Goal: Information Seeking & Learning: Learn about a topic

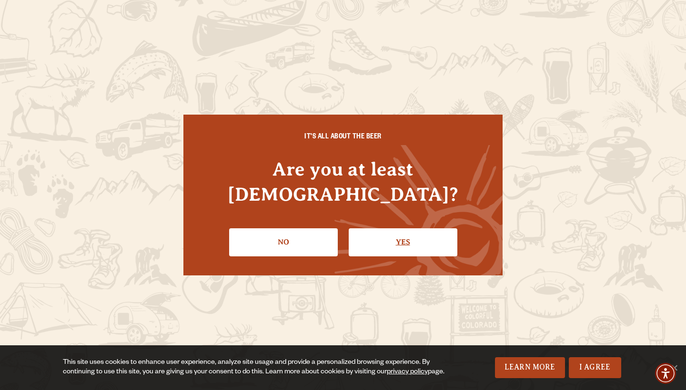
click at [388, 237] on link "Yes" at bounding box center [403, 243] width 109 height 28
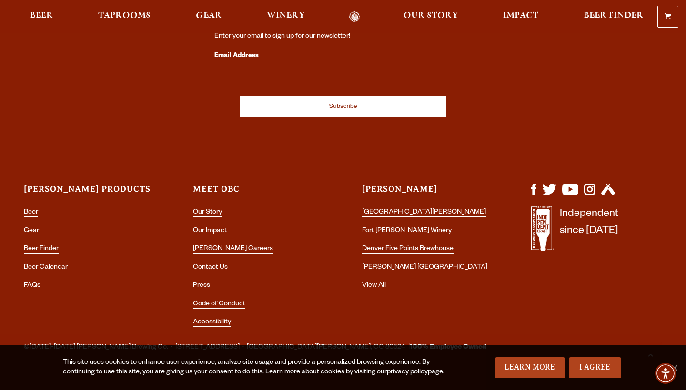
scroll to position [2756, 0]
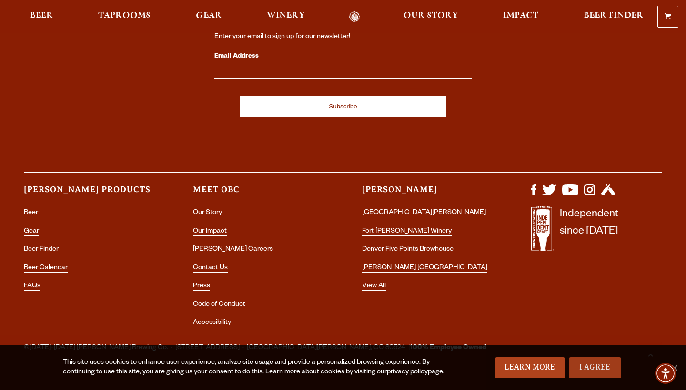
click at [585, 365] on link "I Agree" at bounding box center [595, 368] width 52 height 21
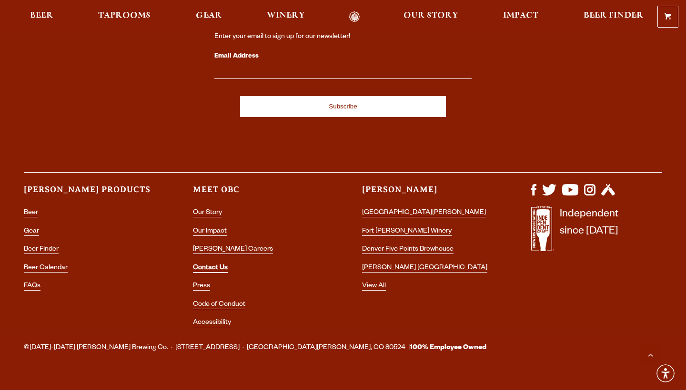
click at [217, 265] on link "Contact Us" at bounding box center [210, 269] width 35 height 9
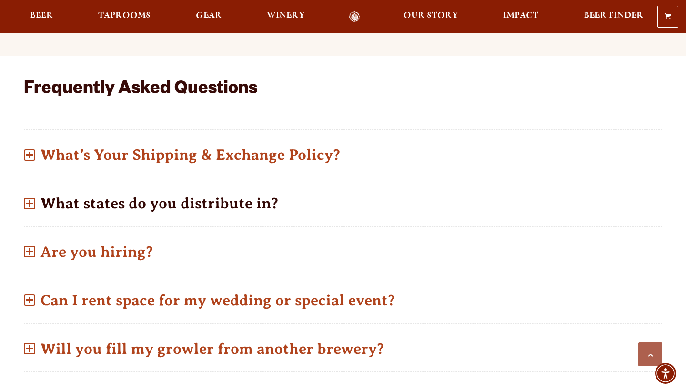
scroll to position [373, 0]
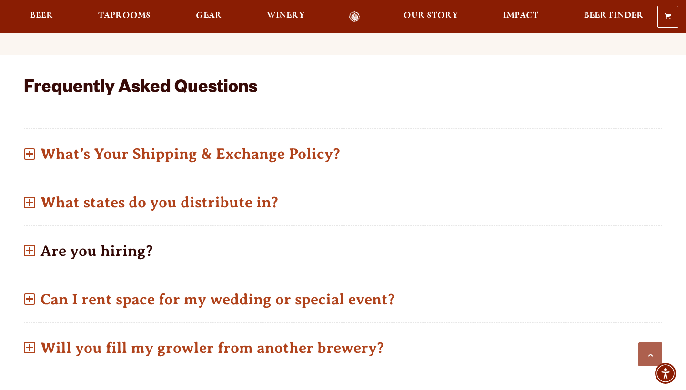
click at [109, 240] on p "Are you hiring?" at bounding box center [343, 251] width 638 height 34
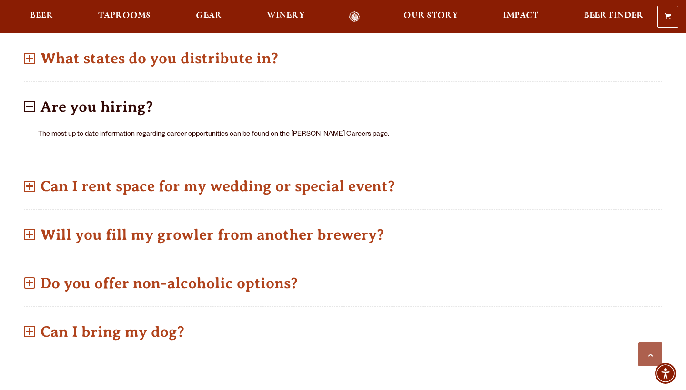
scroll to position [517, 0]
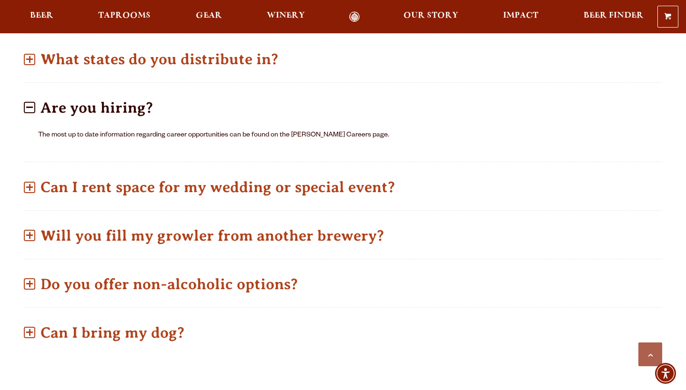
click at [109, 94] on p "Are you hiring?" at bounding box center [343, 108] width 638 height 34
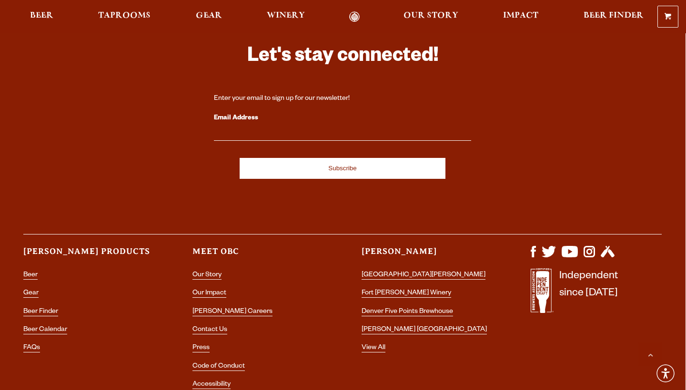
scroll to position [1808, 0]
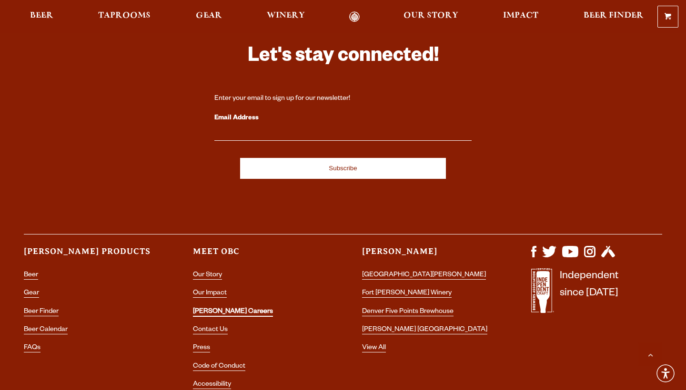
click at [214, 309] on link "[PERSON_NAME] Careers" at bounding box center [233, 313] width 80 height 9
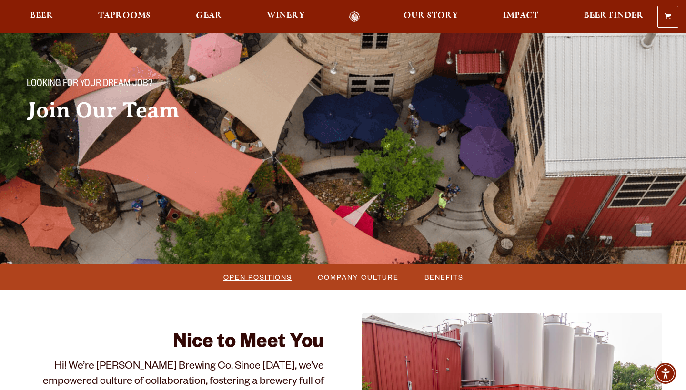
click at [243, 283] on span "Open Positions" at bounding box center [257, 277] width 69 height 14
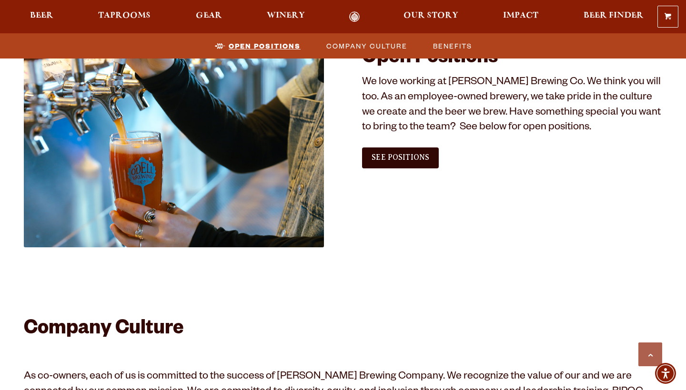
scroll to position [579, 0]
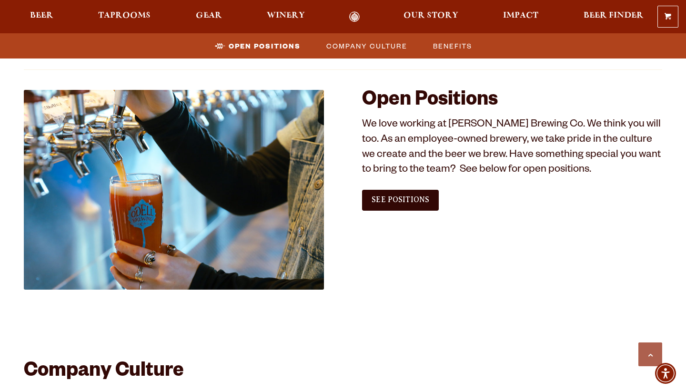
scroll to position [533, 0]
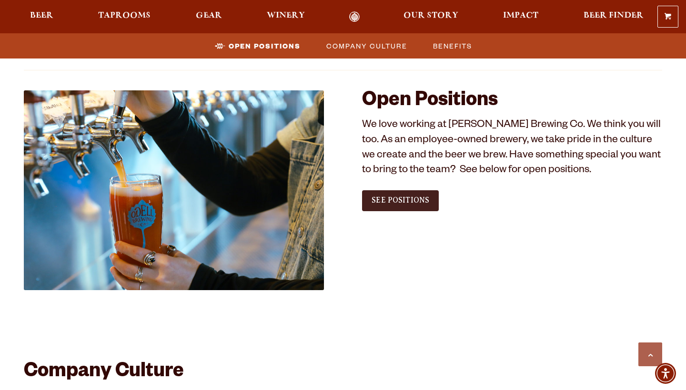
click at [415, 197] on span "See Positions" at bounding box center [400, 200] width 58 height 9
